Goal: Information Seeking & Learning: Check status

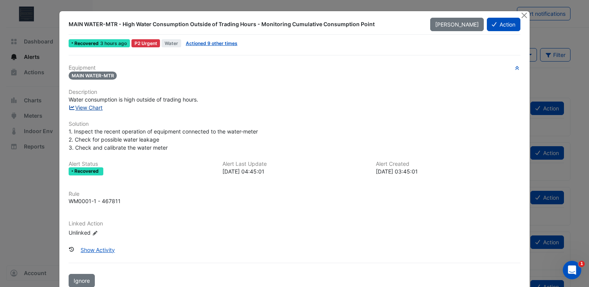
click at [75, 106] on link "View Chart" at bounding box center [86, 107] width 34 height 7
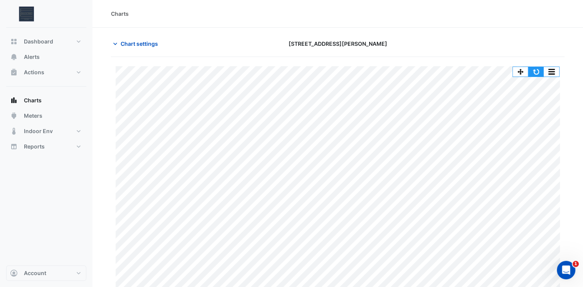
click at [540, 73] on button "button" at bounding box center [535, 72] width 15 height 10
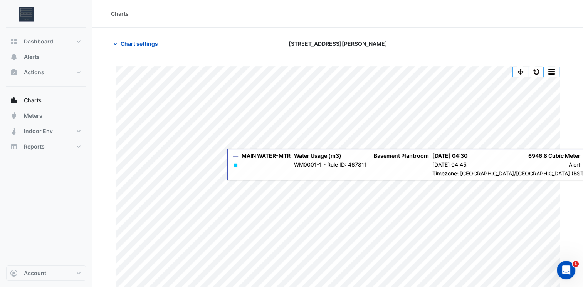
scroll to position [15, 0]
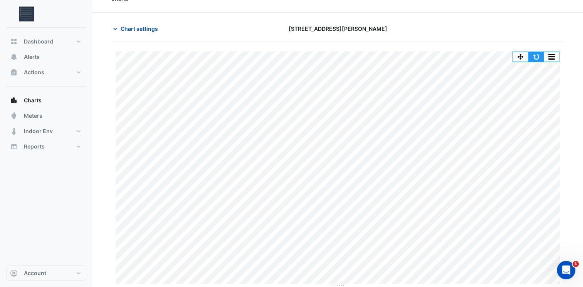
click at [538, 56] on button "button" at bounding box center [535, 57] width 15 height 10
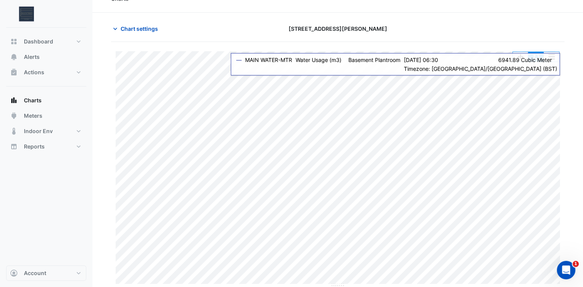
click at [539, 60] on button "button" at bounding box center [535, 57] width 15 height 10
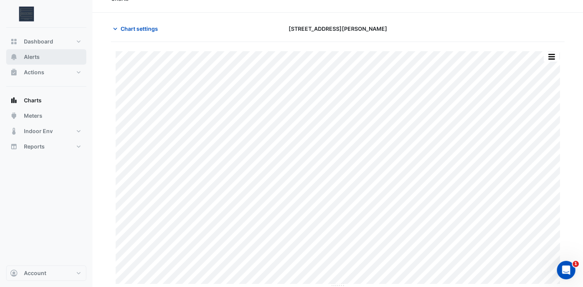
click at [40, 57] on button "Alerts" at bounding box center [46, 56] width 80 height 15
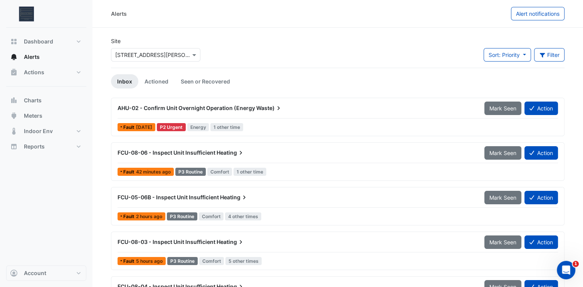
click at [164, 154] on span "FCU-08-06 - Inspect Unit Insufficient" at bounding box center [166, 152] width 98 height 7
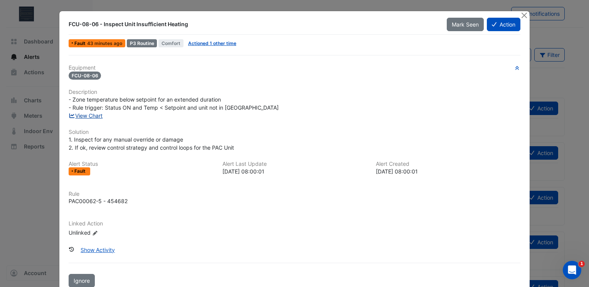
click at [94, 114] on link "View Chart" at bounding box center [86, 115] width 34 height 7
